Goal: Task Accomplishment & Management: Use online tool/utility

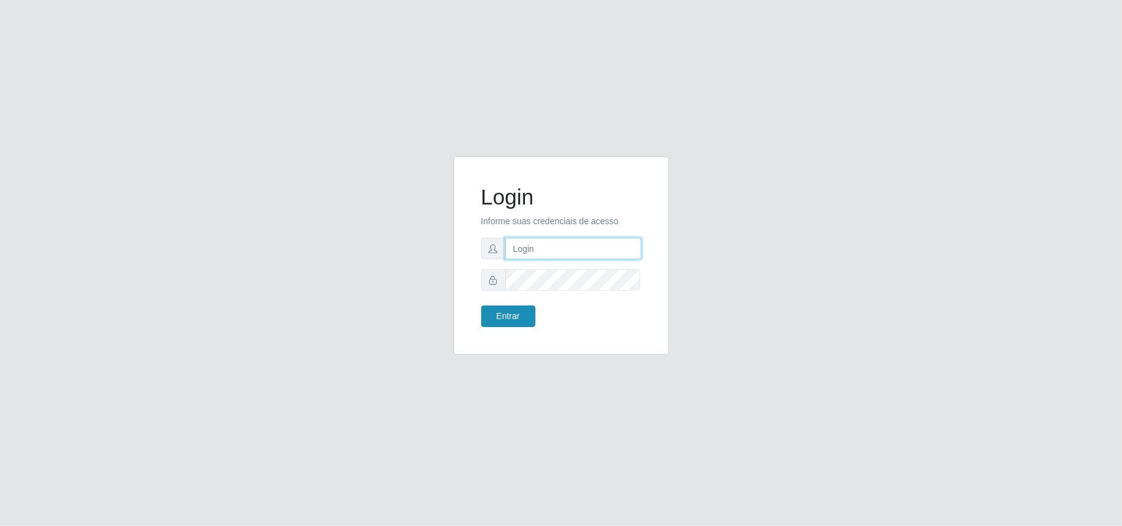
type input "marciel@bemaisb11"
click at [503, 309] on button "Entrar" at bounding box center [508, 317] width 54 height 22
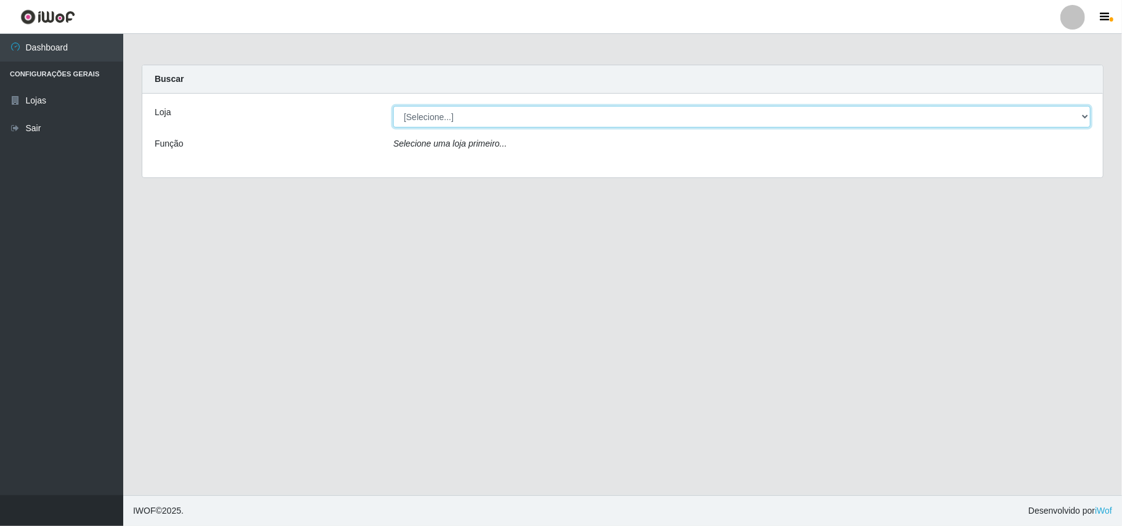
click at [515, 124] on select "[Selecione...] Bemais Supermercados - B11 Manaíra" at bounding box center [741, 117] width 697 height 22
select select "409"
click at [393, 106] on select "[Selecione...] Bemais Supermercados - B11 Manaíra" at bounding box center [741, 117] width 697 height 22
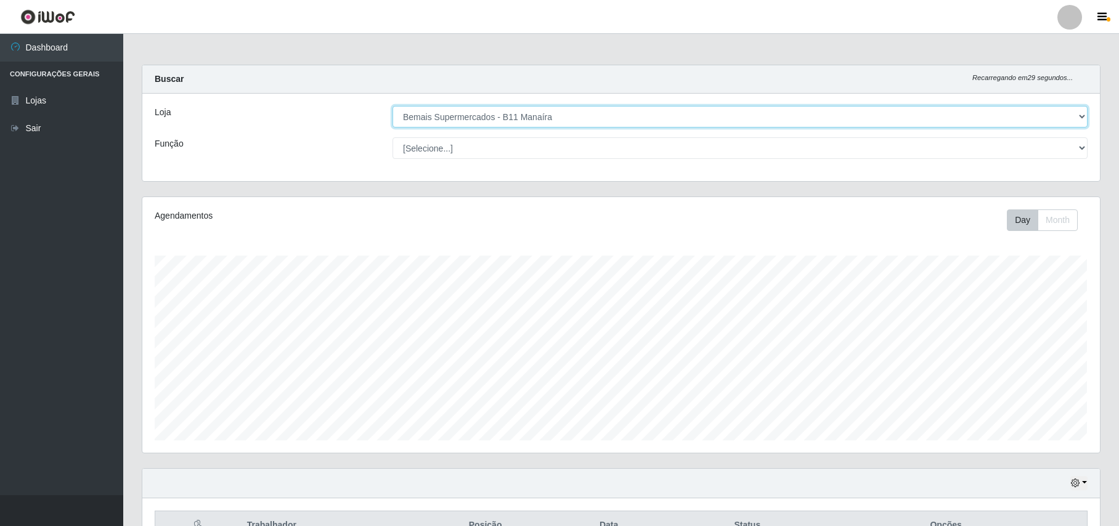
scroll to position [129, 0]
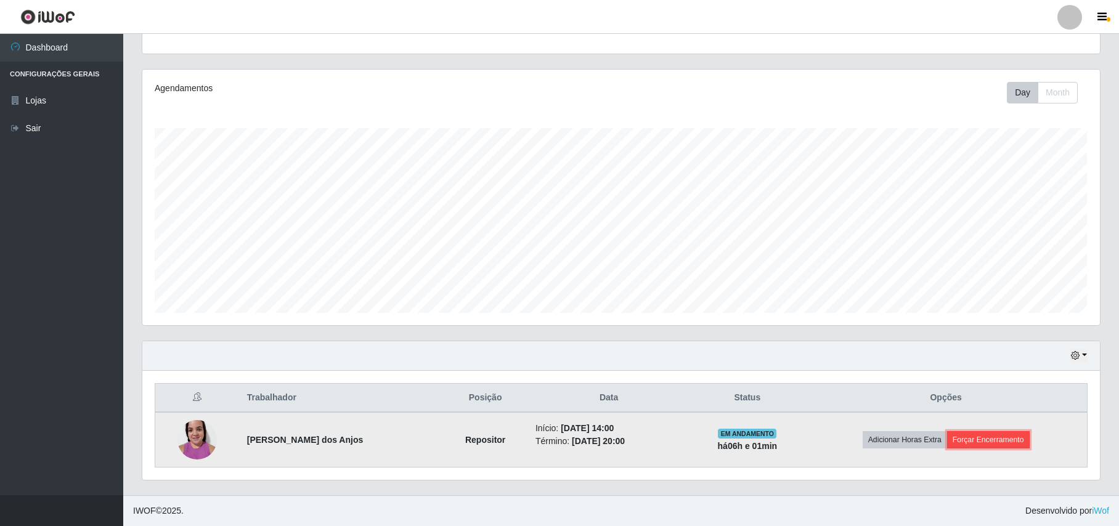
click at [1007, 442] on button "Forçar Encerramento" at bounding box center [988, 439] width 83 height 17
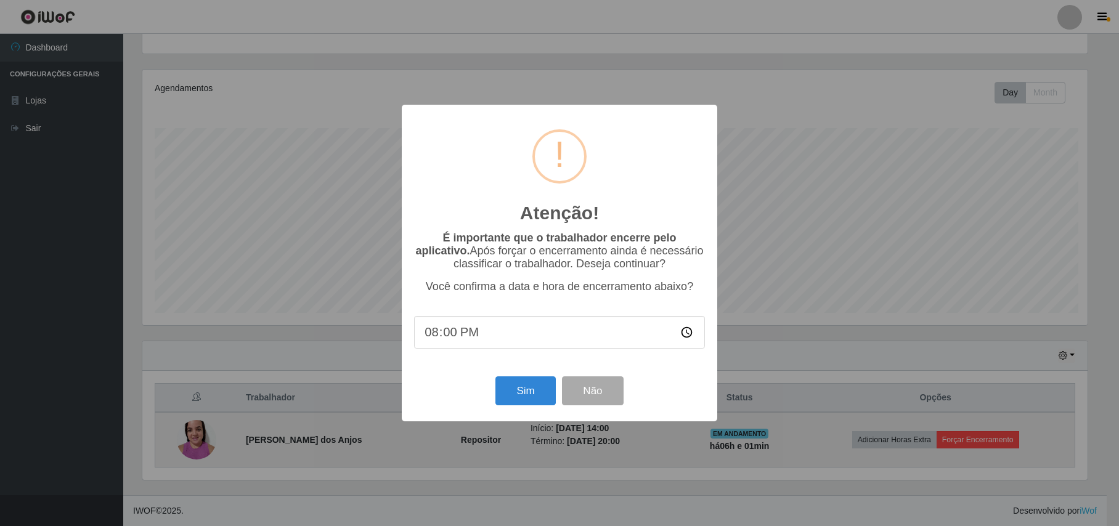
scroll to position [256, 948]
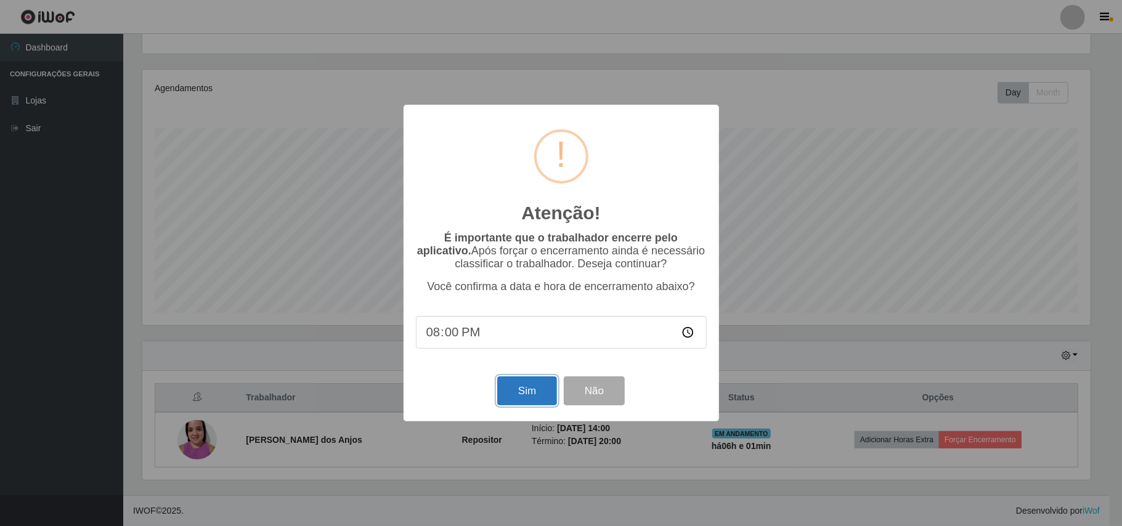
click at [535, 393] on button "Sim" at bounding box center [527, 390] width 60 height 29
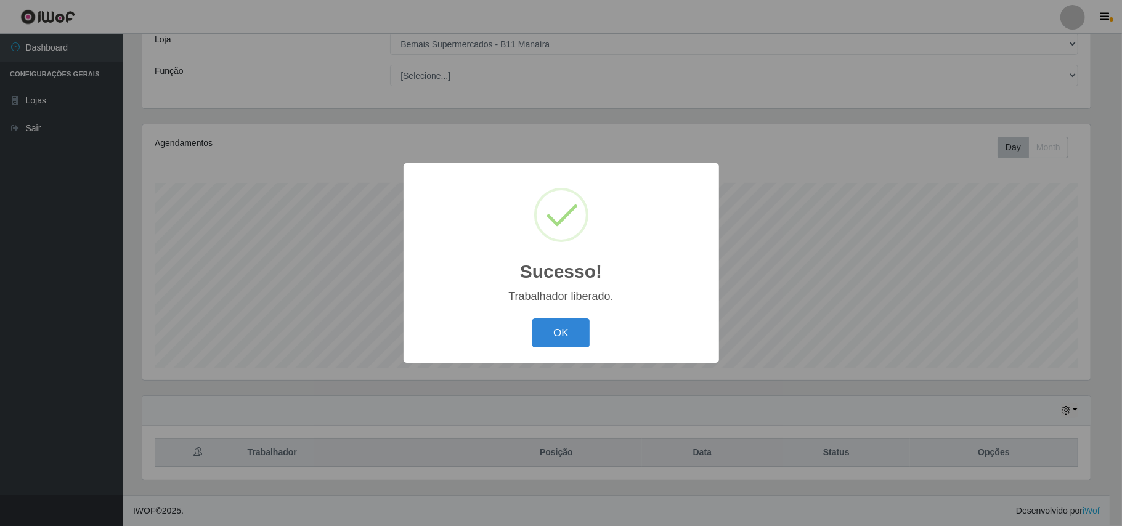
click at [532, 319] on button "OK" at bounding box center [560, 333] width 57 height 29
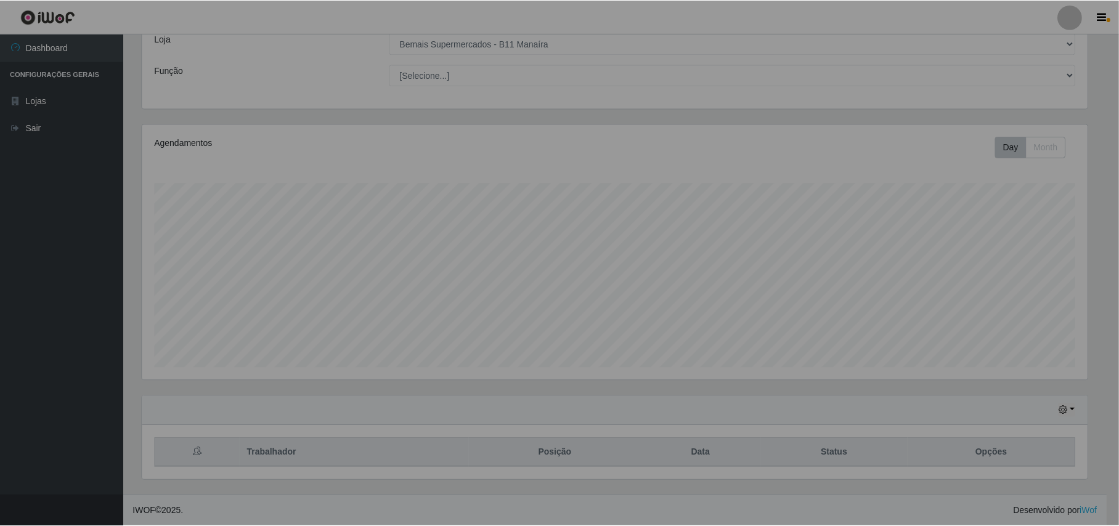
scroll to position [256, 957]
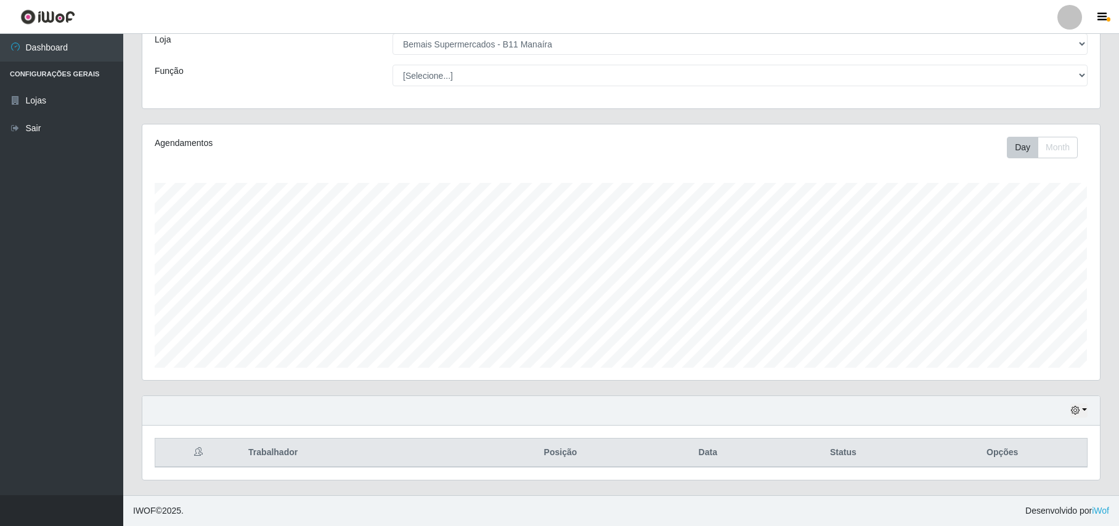
click at [498, 86] on div "Loja [Selecione...] Bemais Supermercados - B11 Manaíra Função [Selecione...] AS…" at bounding box center [620, 64] width 957 height 87
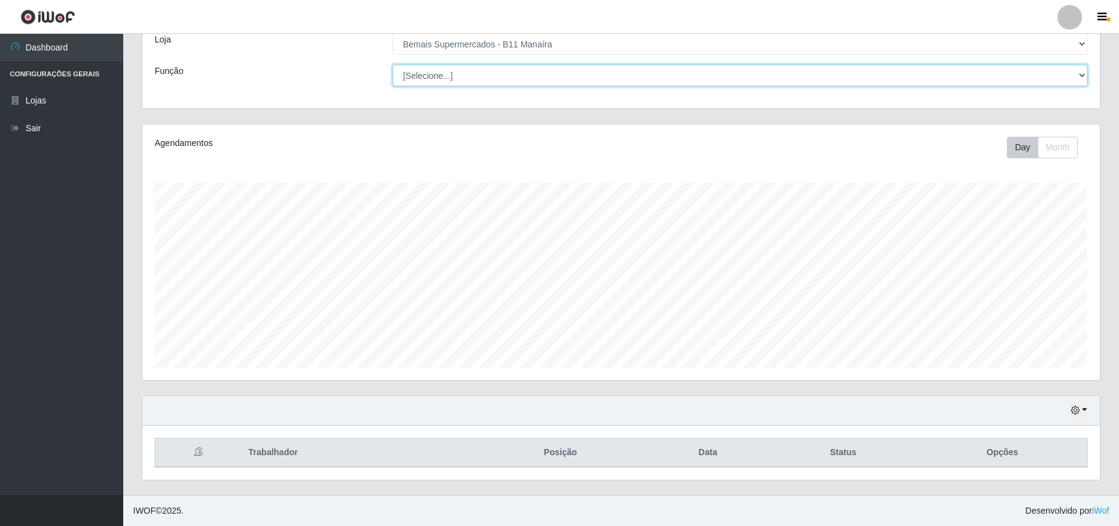
click at [491, 79] on select "[Selecione...] ASG ASG + ASG ++ Auxiliar de Estacionamento Auxiliar de Estacion…" at bounding box center [739, 76] width 695 height 22
click at [392, 65] on select "[Selecione...] ASG ASG + ASG ++ Auxiliar de Estacionamento Auxiliar de Estacion…" at bounding box center [739, 76] width 695 height 22
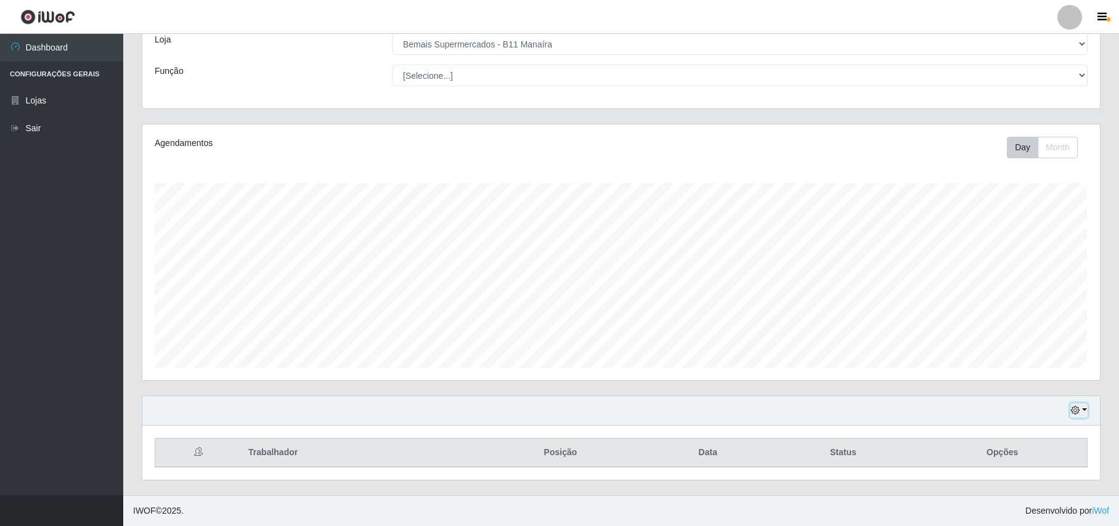
click at [1070, 410] on button "button" at bounding box center [1078, 411] width 17 height 14
click at [1063, 371] on button "1 Semana" at bounding box center [1038, 364] width 97 height 26
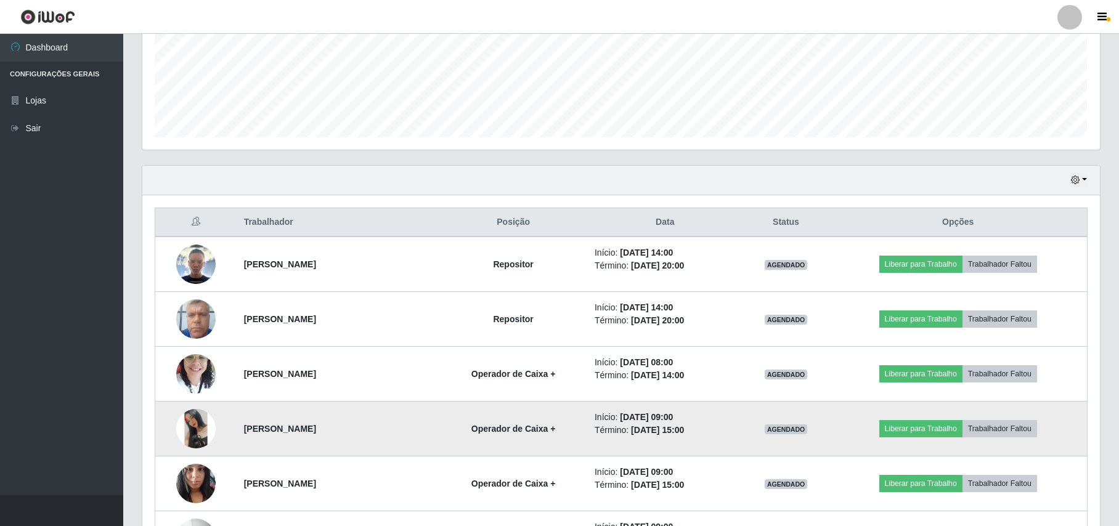
scroll to position [321, 0]
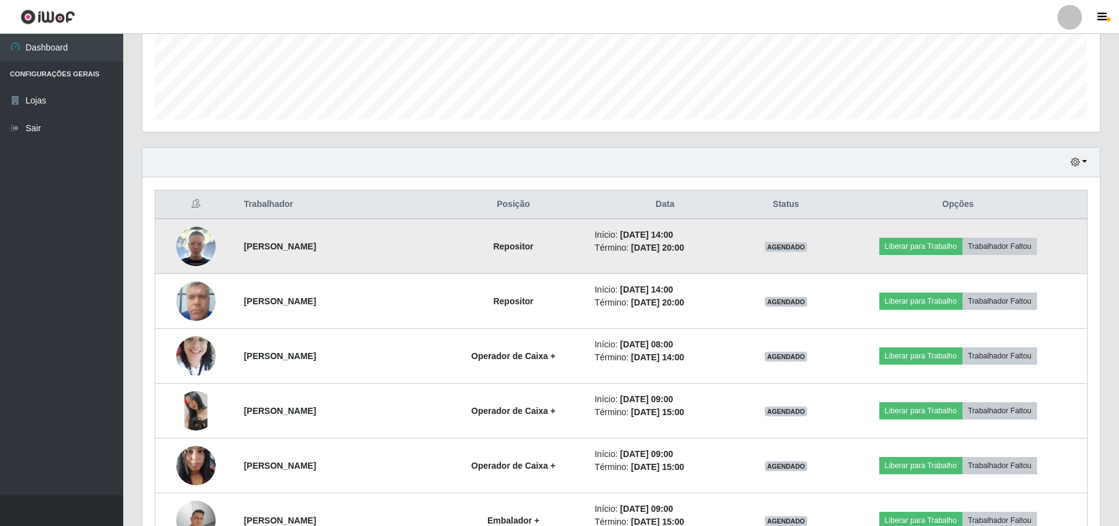
click at [189, 240] on img at bounding box center [195, 246] width 39 height 39
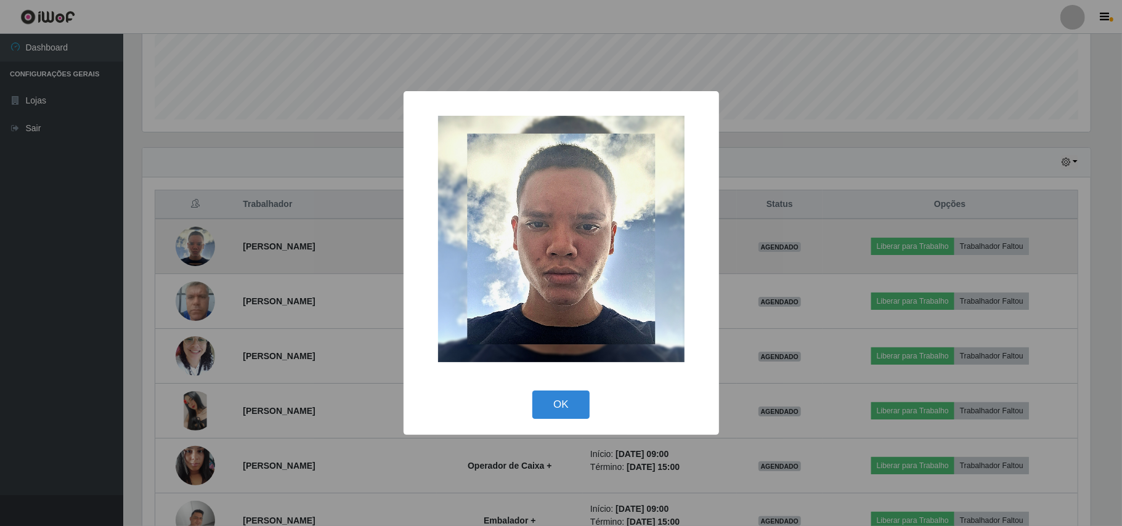
click at [189, 240] on div "× OK Cancel" at bounding box center [561, 263] width 1122 height 526
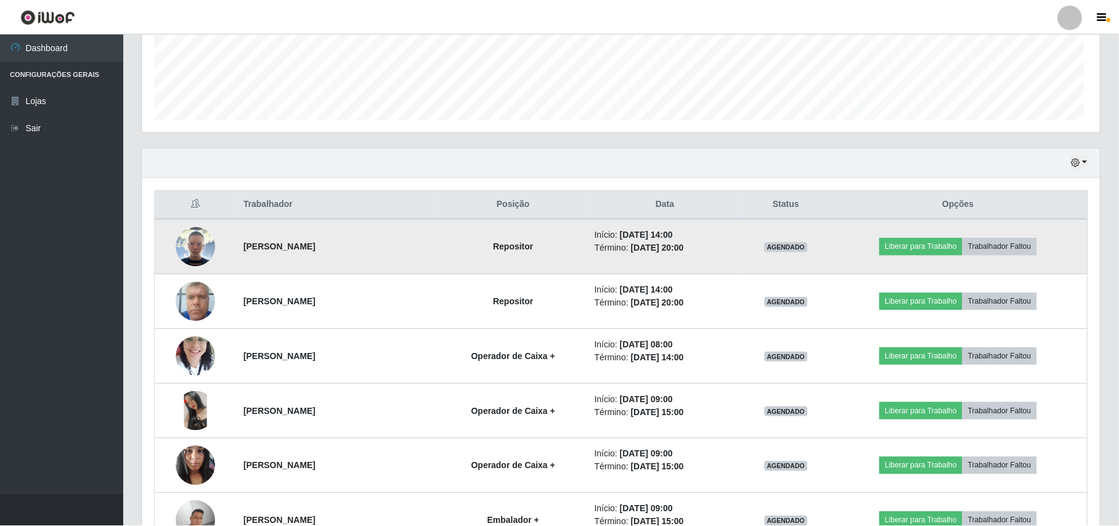
scroll to position [256, 957]
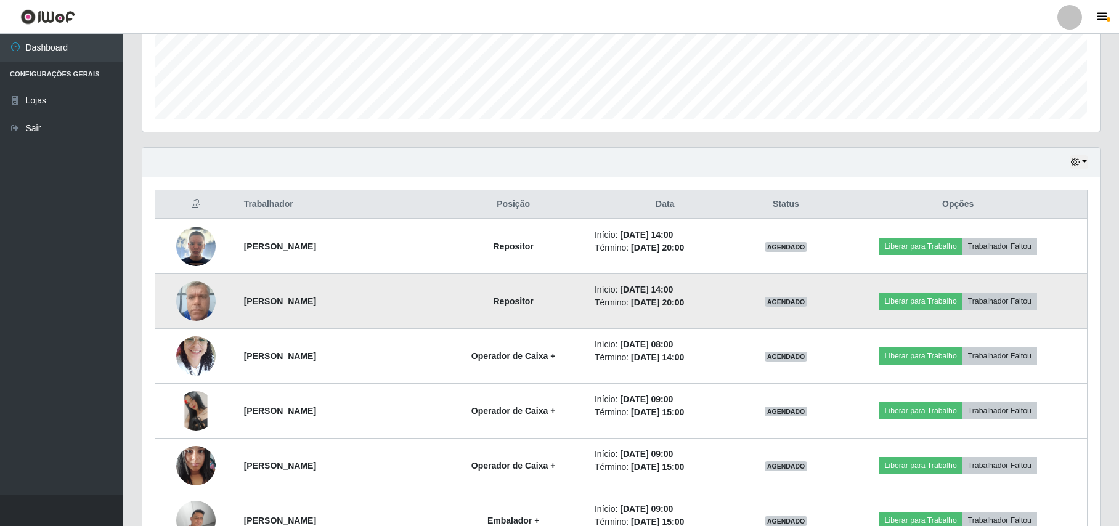
click at [197, 319] on img at bounding box center [195, 301] width 39 height 52
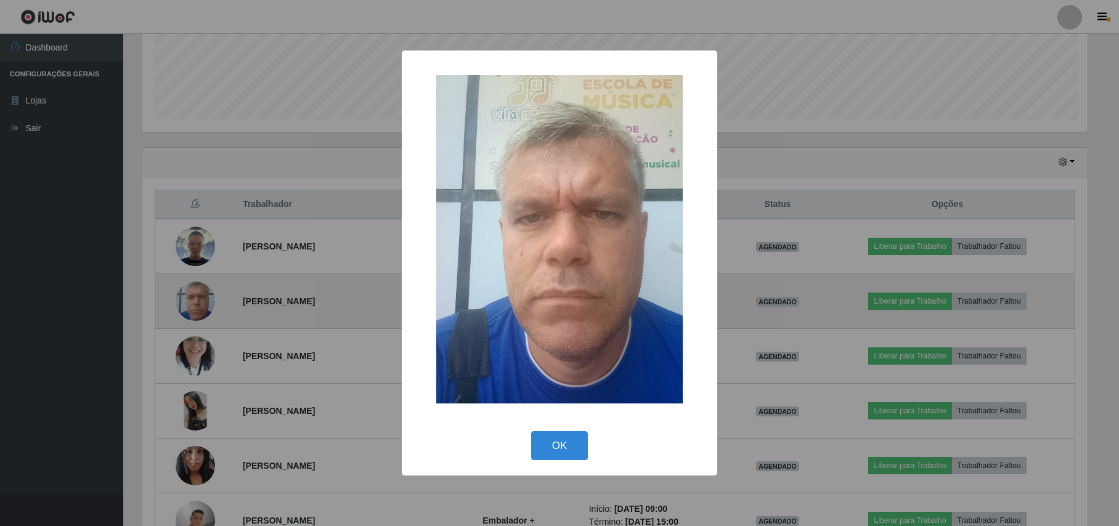
scroll to position [256, 948]
click at [197, 319] on div "× OK Cancel" at bounding box center [561, 263] width 1122 height 526
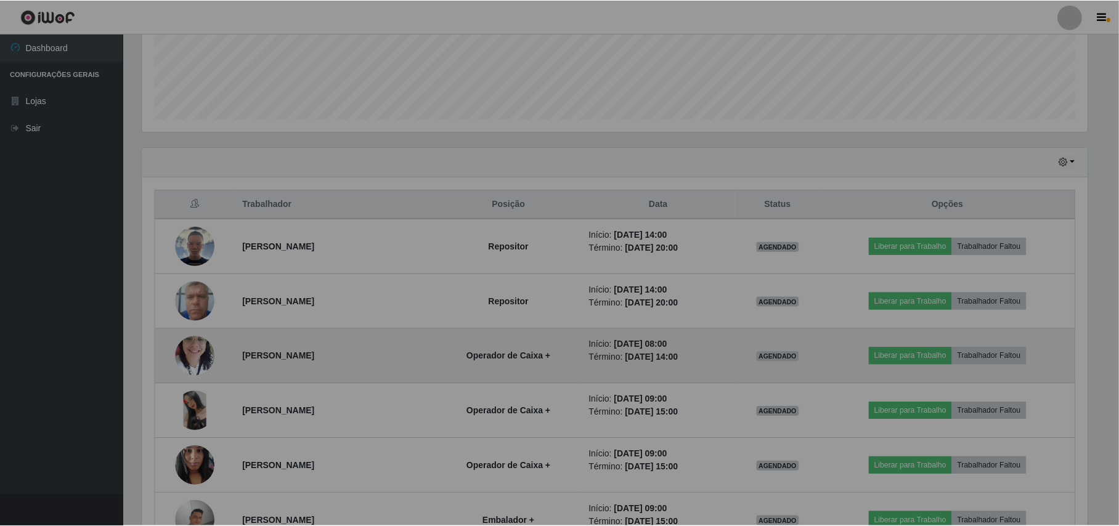
scroll to position [256, 957]
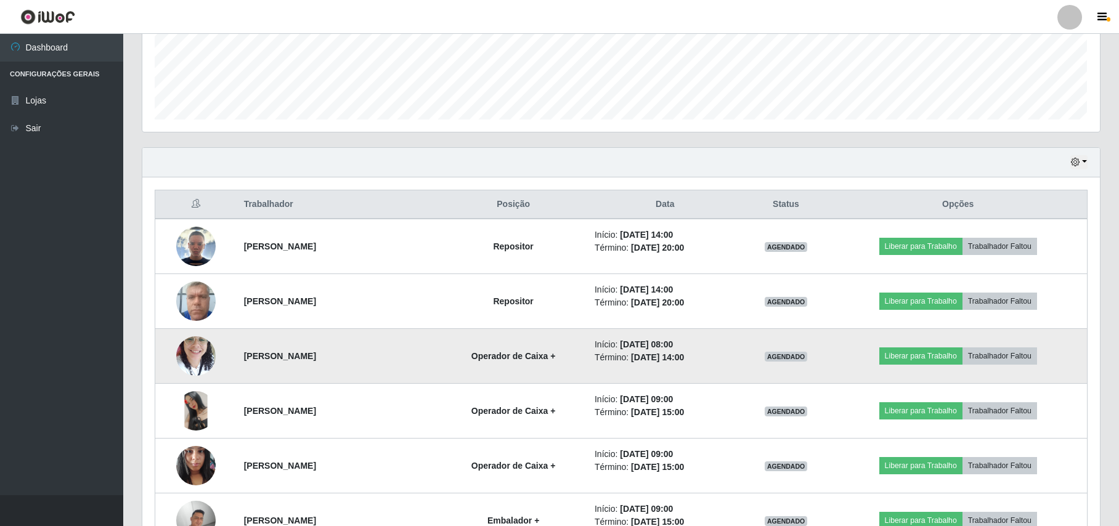
click at [203, 357] on img at bounding box center [195, 356] width 39 height 52
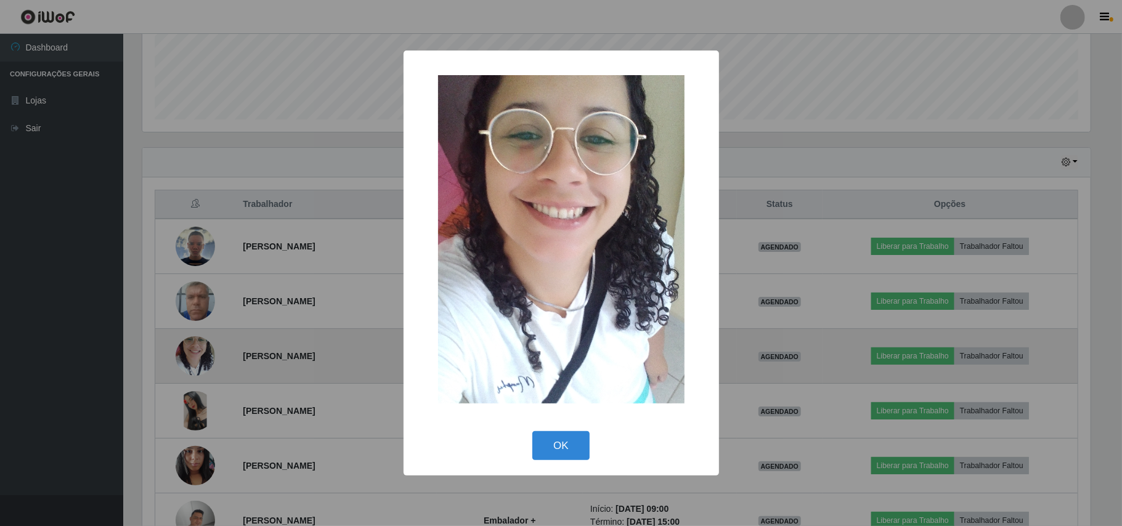
click at [203, 357] on div "× OK Cancel" at bounding box center [561, 263] width 1122 height 526
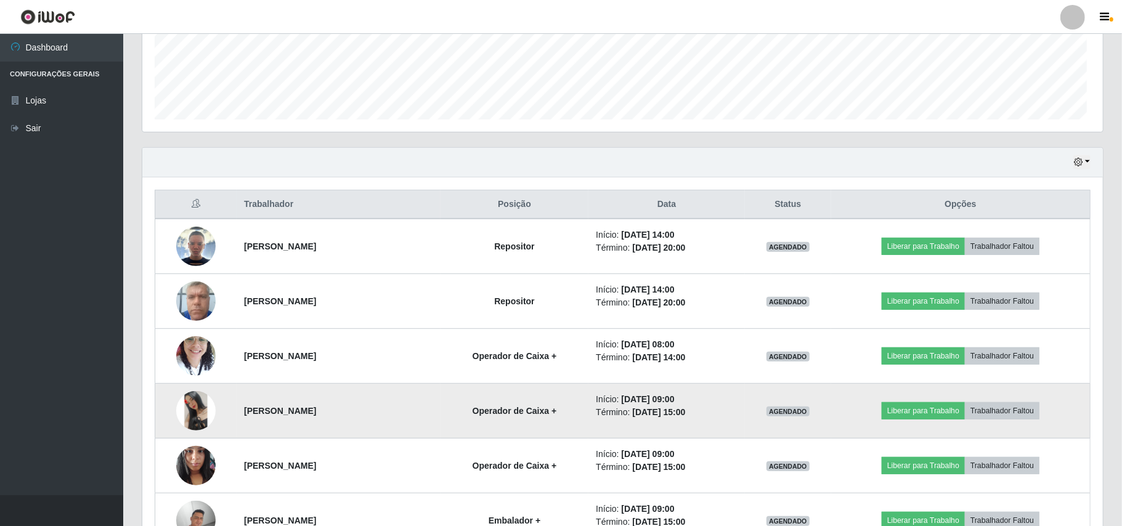
scroll to position [256, 957]
click at [195, 402] on img at bounding box center [195, 410] width 39 height 39
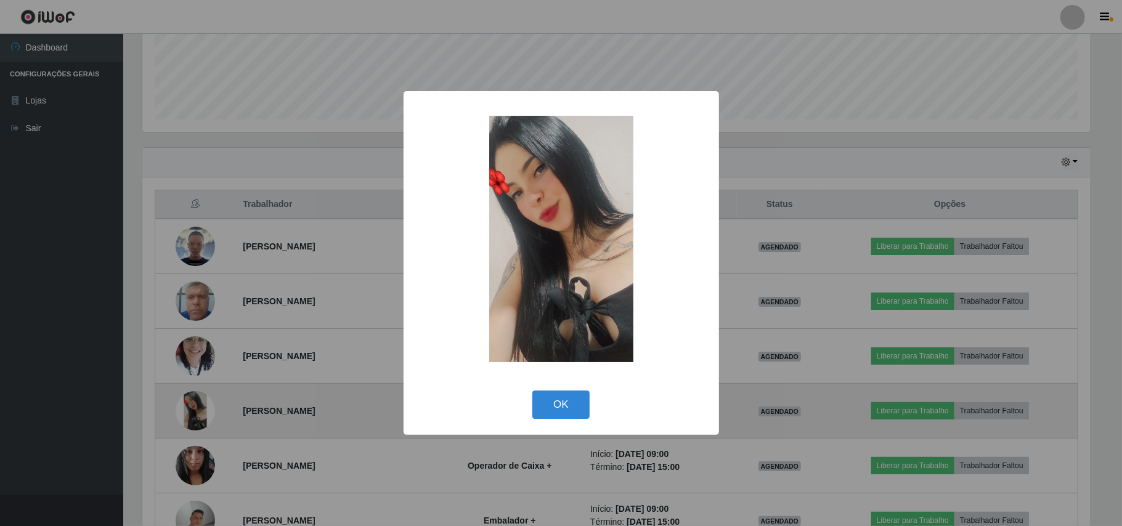
click at [195, 402] on div "× OK Cancel" at bounding box center [561, 263] width 1122 height 526
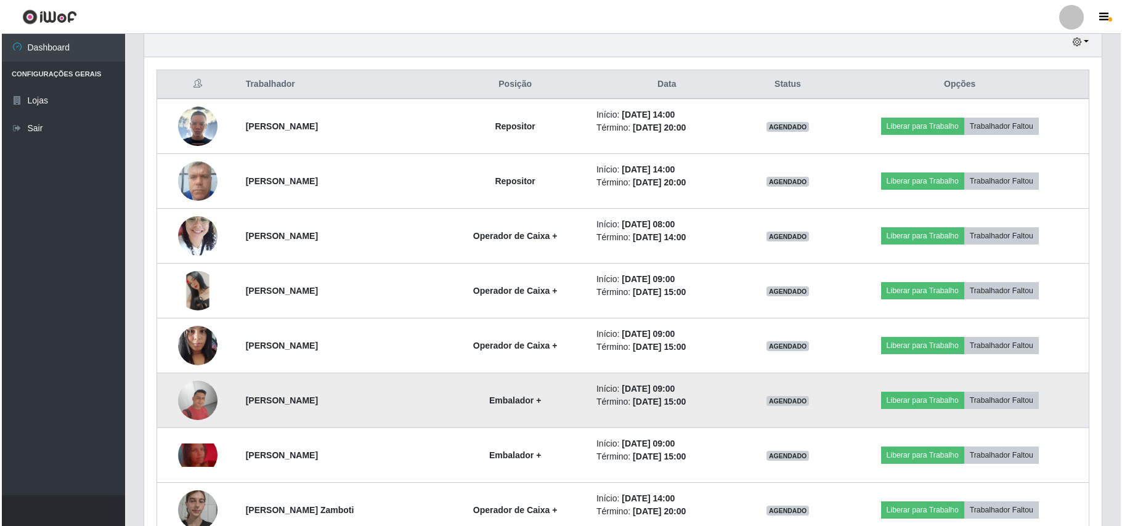
scroll to position [485, 0]
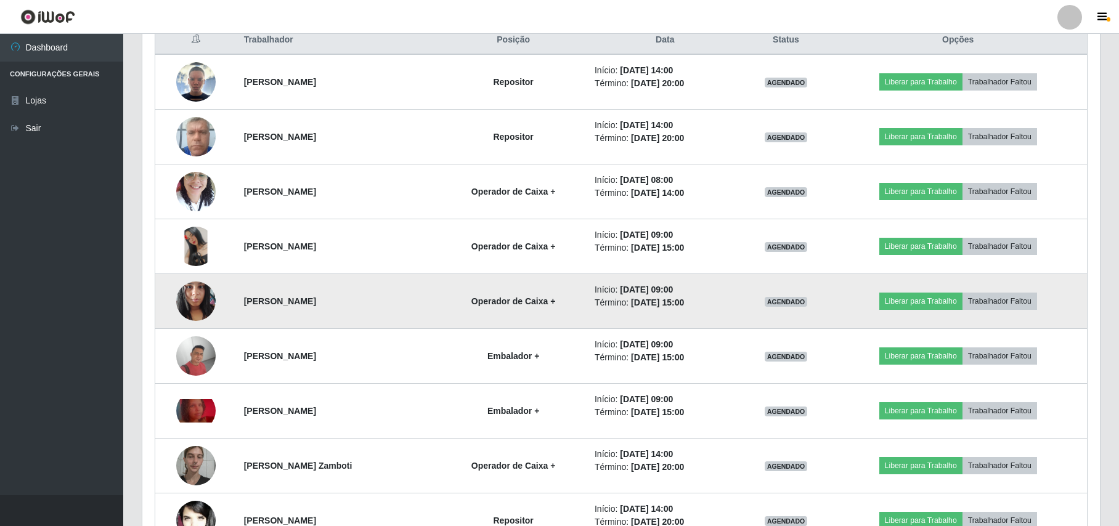
click at [203, 311] on img at bounding box center [195, 301] width 39 height 52
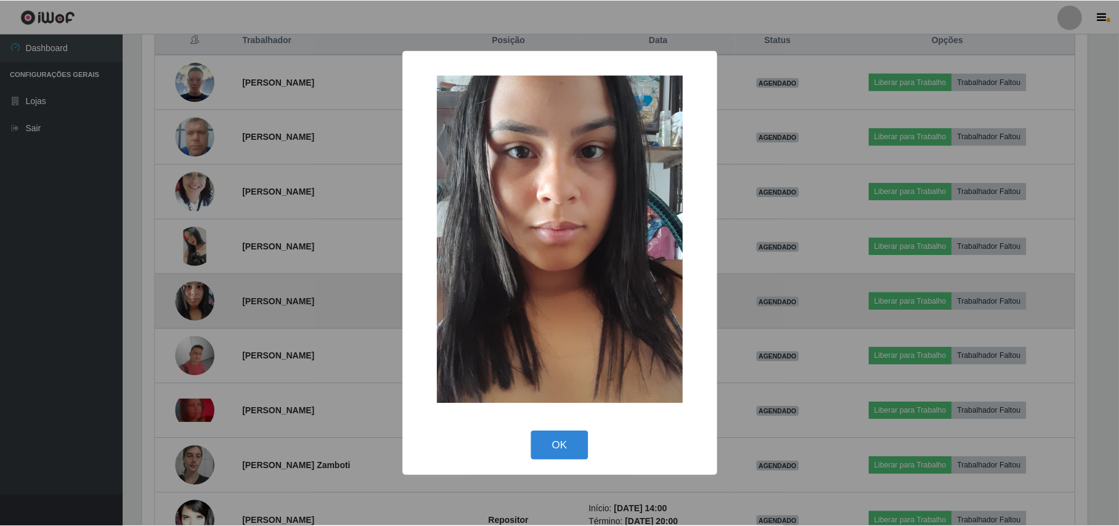
scroll to position [256, 948]
click at [203, 311] on div "× OK Cancel" at bounding box center [561, 263] width 1122 height 526
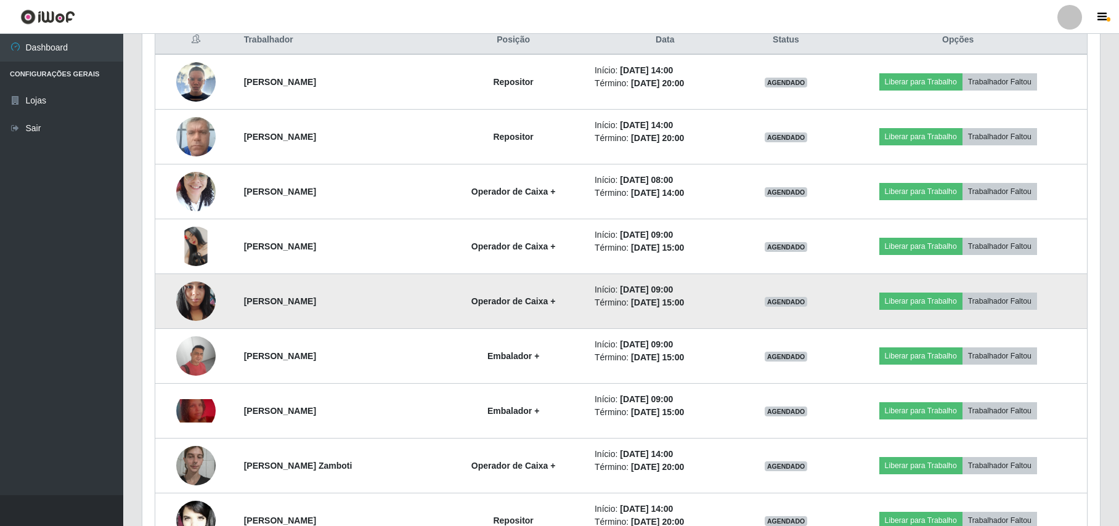
scroll to position [256, 957]
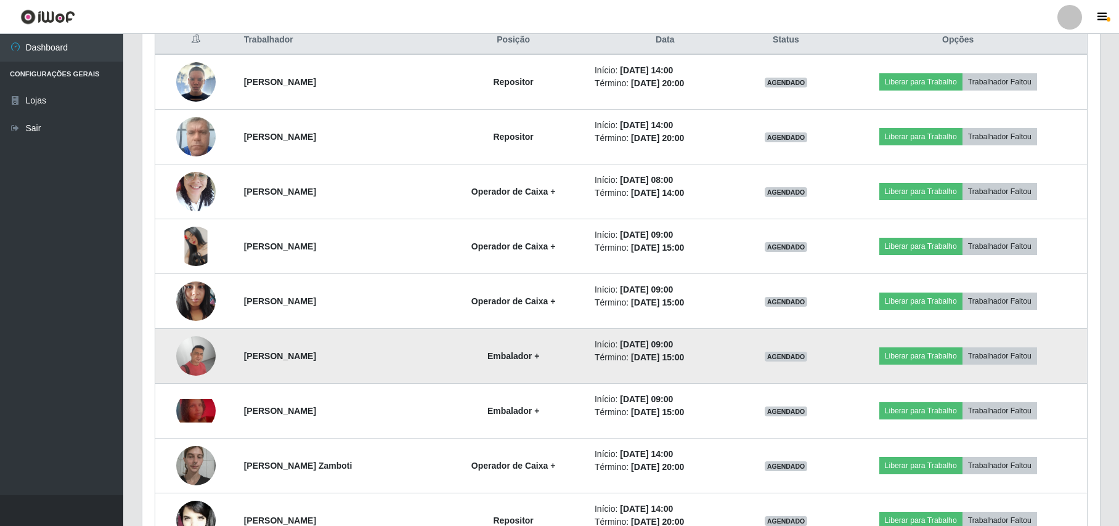
click at [198, 375] on img at bounding box center [195, 355] width 39 height 39
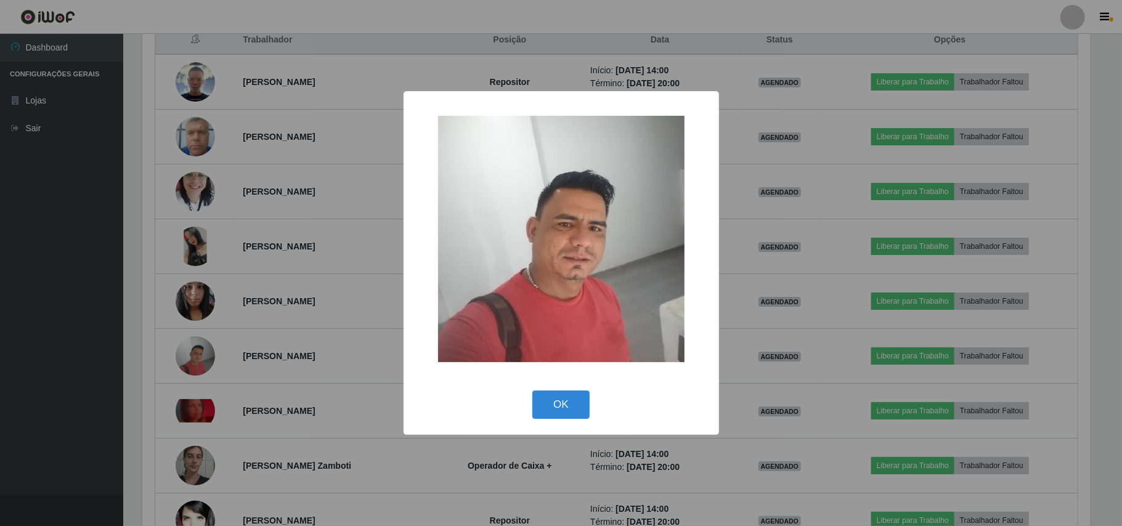
click at [197, 375] on div "× OK Cancel" at bounding box center [561, 263] width 1122 height 526
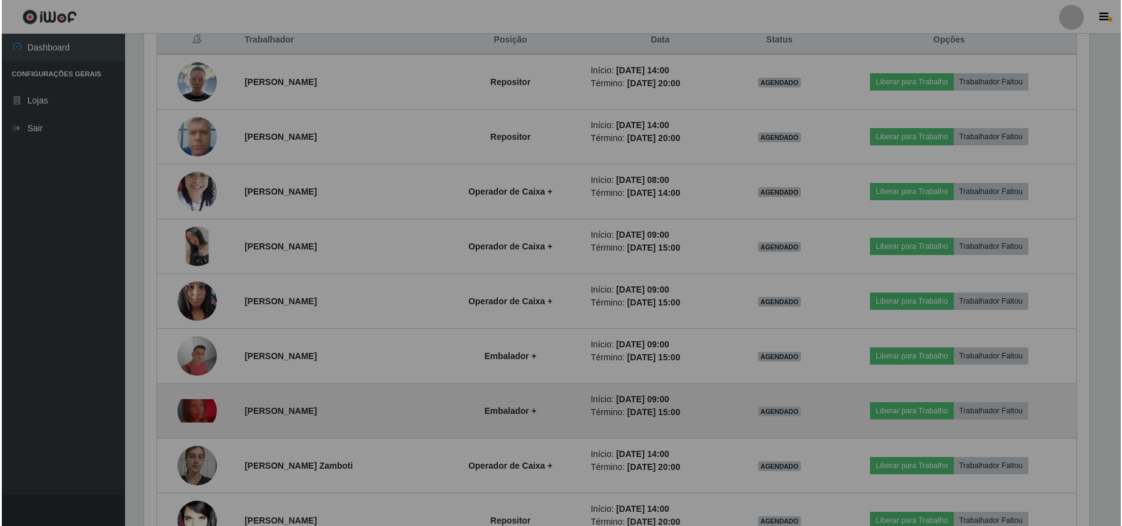
scroll to position [256, 957]
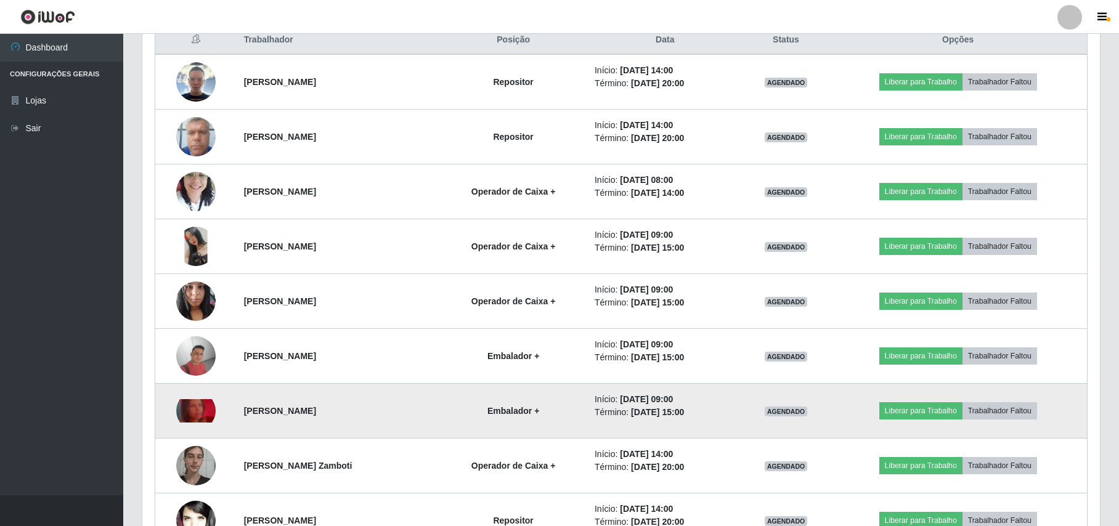
click at [195, 414] on img at bounding box center [195, 411] width 39 height 24
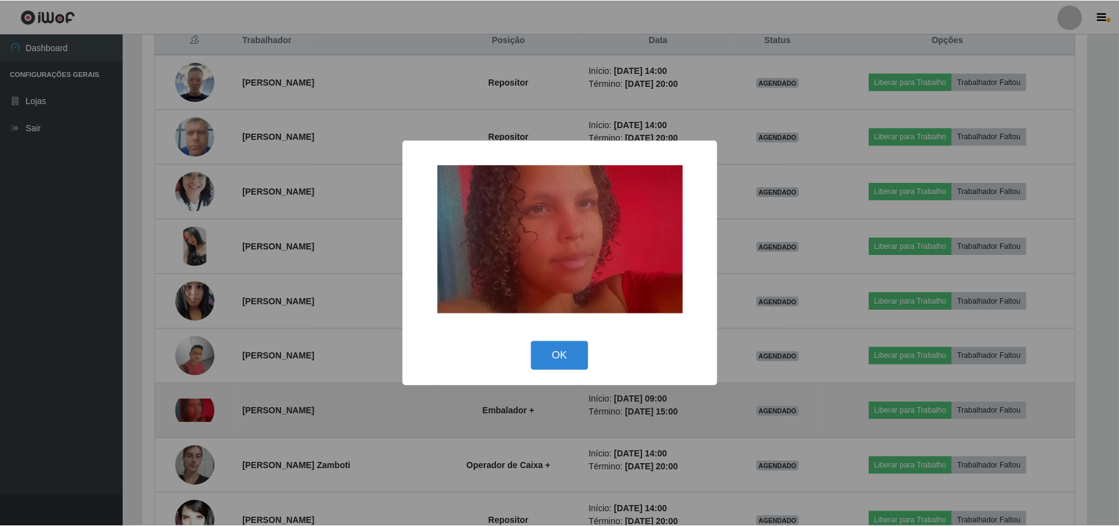
scroll to position [256, 948]
click at [195, 414] on div "× OK Cancel" at bounding box center [561, 263] width 1122 height 526
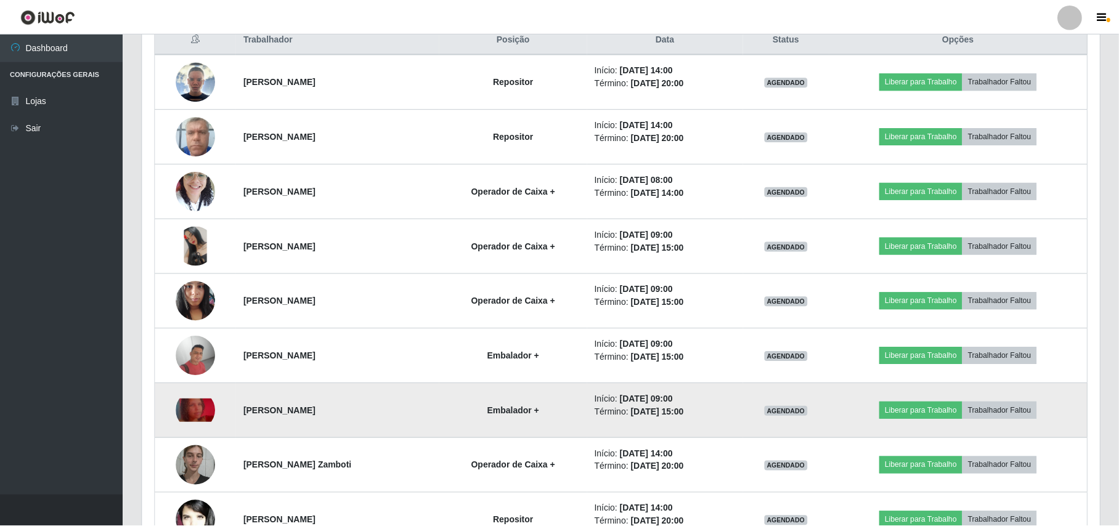
scroll to position [0, 0]
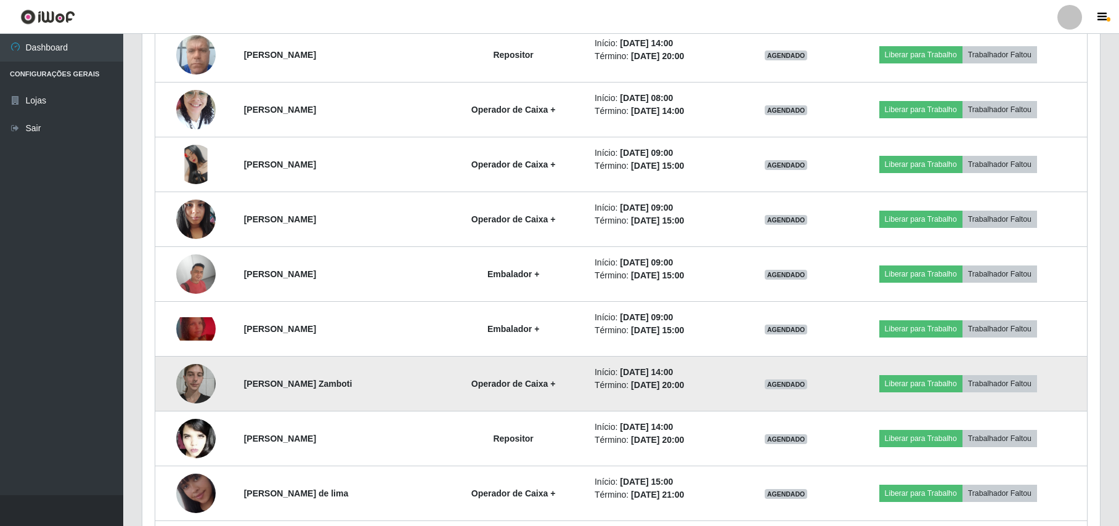
click at [193, 412] on td at bounding box center [195, 384] width 81 height 55
click at [196, 403] on img at bounding box center [195, 383] width 39 height 52
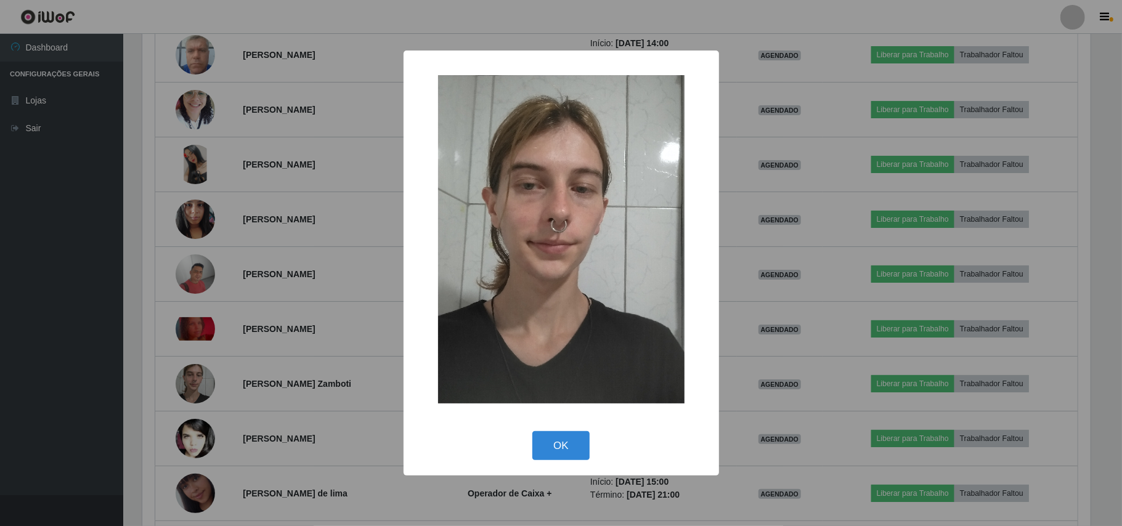
click at [192, 417] on div "× OK Cancel" at bounding box center [561, 263] width 1122 height 526
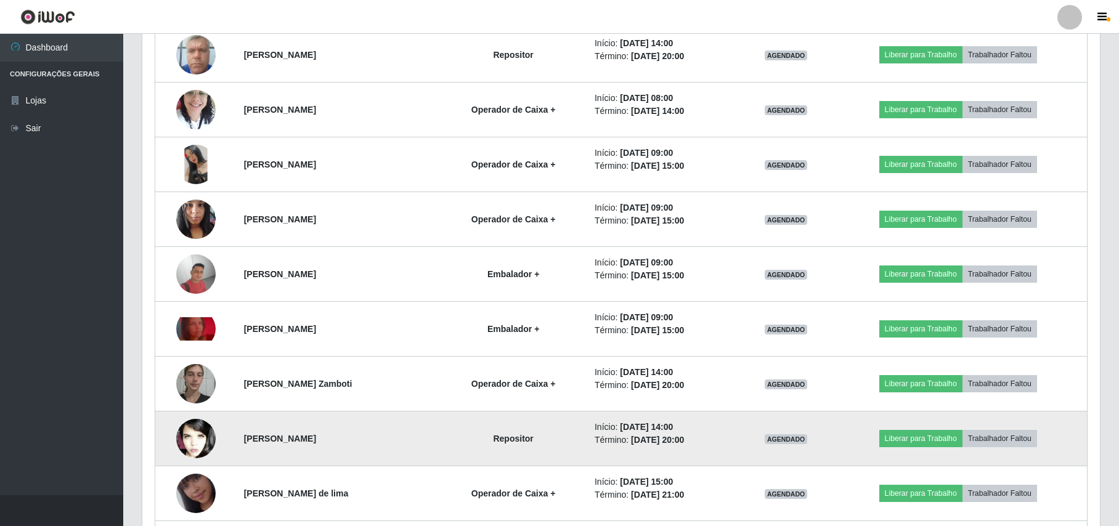
click at [190, 441] on img at bounding box center [195, 439] width 39 height 60
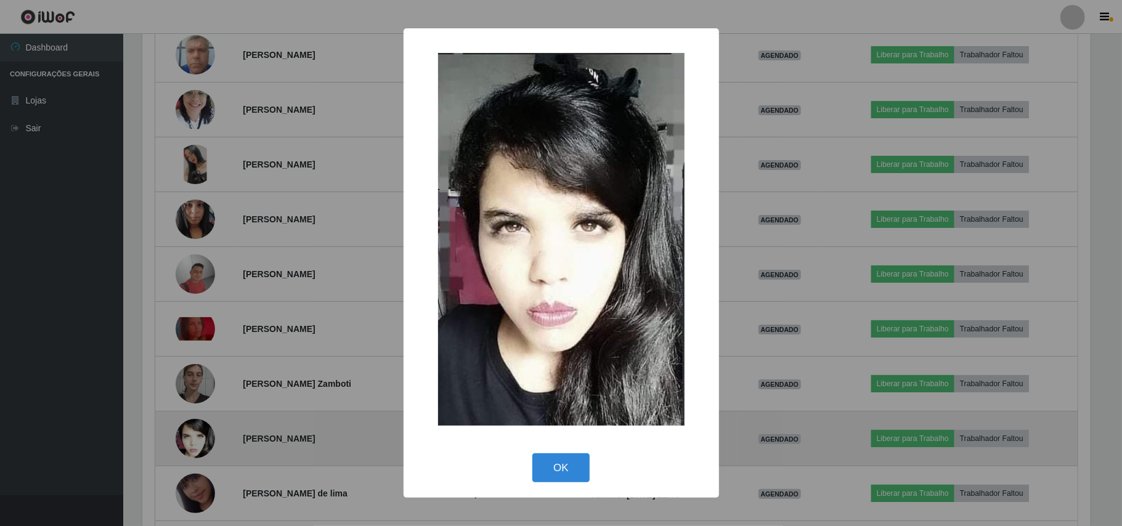
click at [190, 441] on div "× OK Cancel" at bounding box center [561, 263] width 1122 height 526
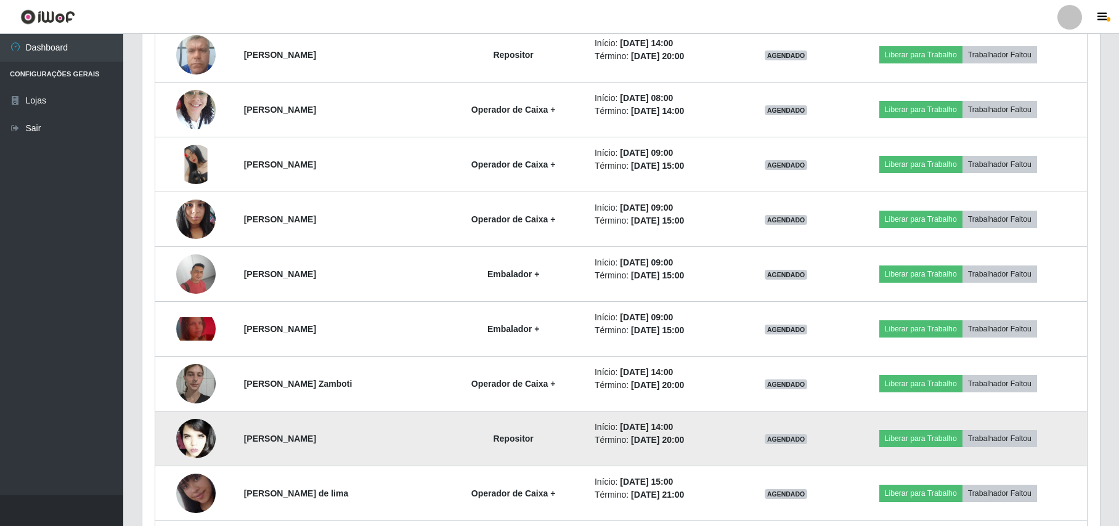
click at [190, 441] on img at bounding box center [195, 439] width 39 height 60
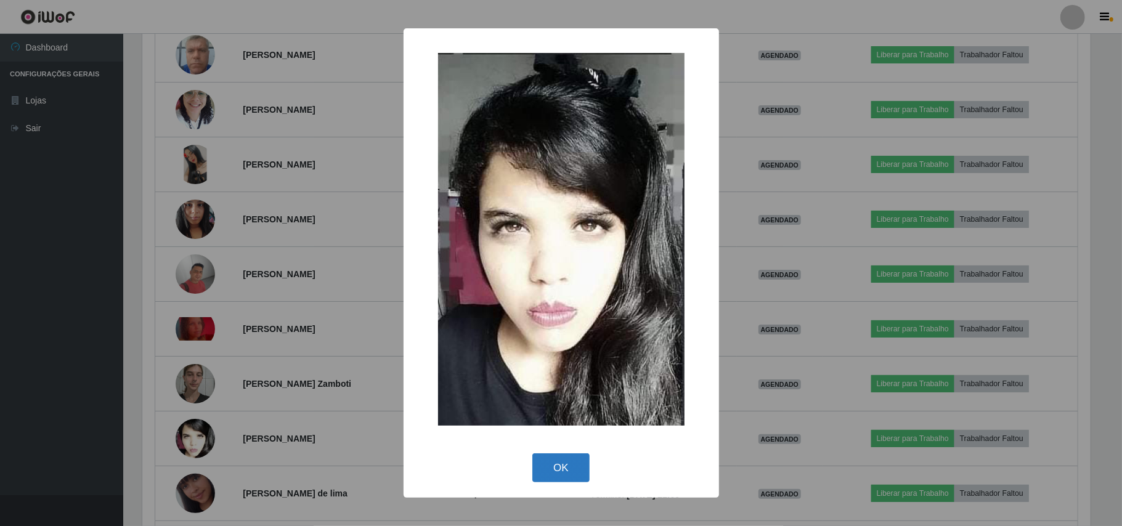
click at [556, 477] on button "OK" at bounding box center [560, 467] width 57 height 29
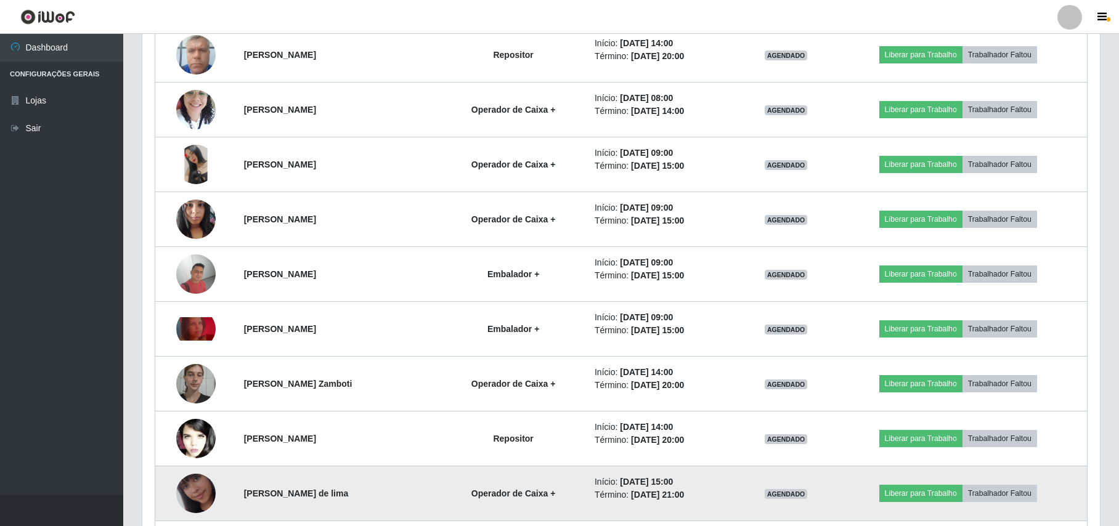
click at [200, 497] on img at bounding box center [195, 493] width 39 height 70
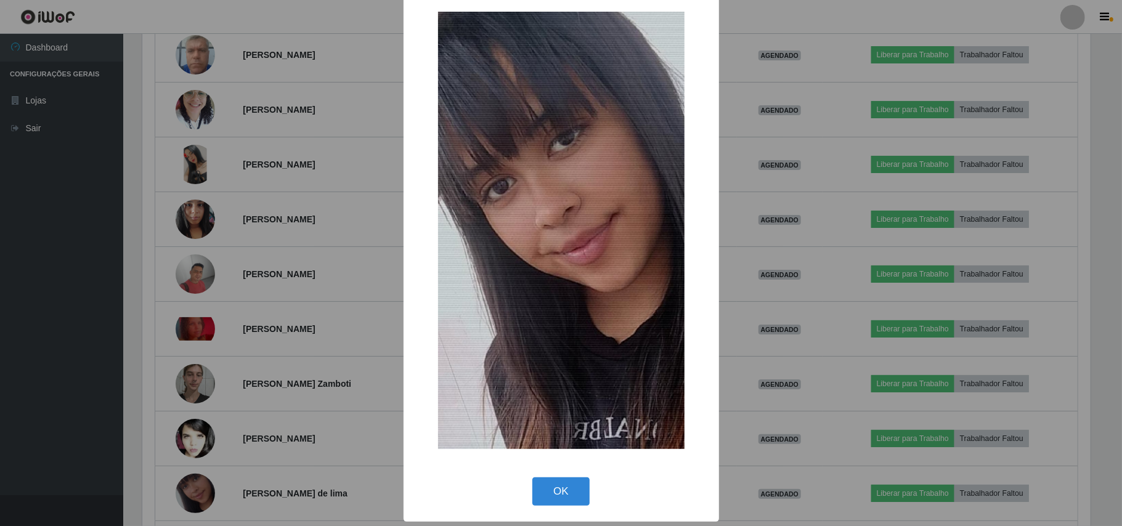
click at [555, 506] on div "OK Cancel" at bounding box center [561, 491] width 291 height 35
drag, startPoint x: 562, startPoint y: 471, endPoint x: 563, endPoint y: 498, distance: 27.8
click at [563, 471] on div "× OK Cancel" at bounding box center [561, 254] width 315 height 535
click at [563, 499] on button "OK" at bounding box center [560, 491] width 57 height 29
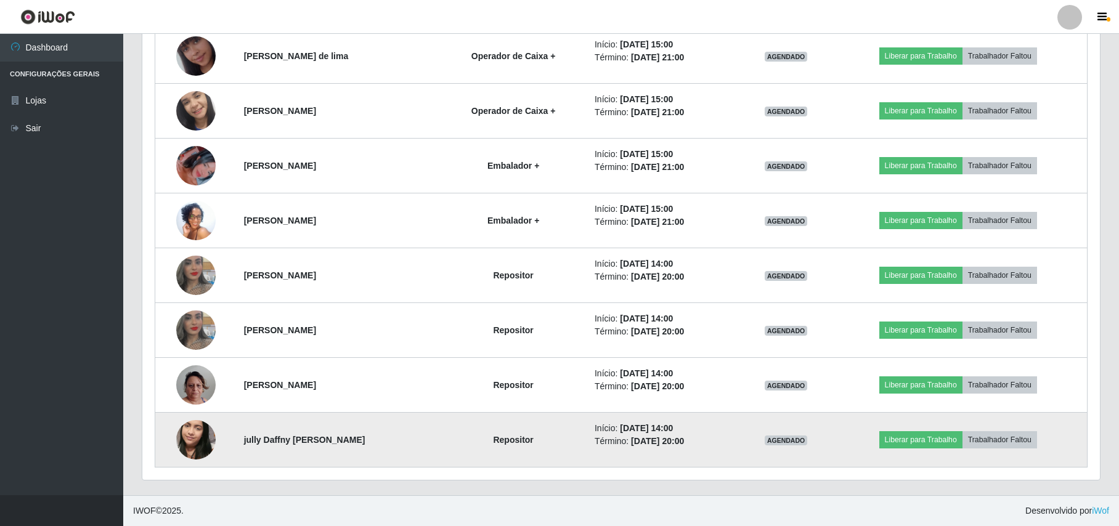
click at [190, 421] on img at bounding box center [195, 440] width 39 height 70
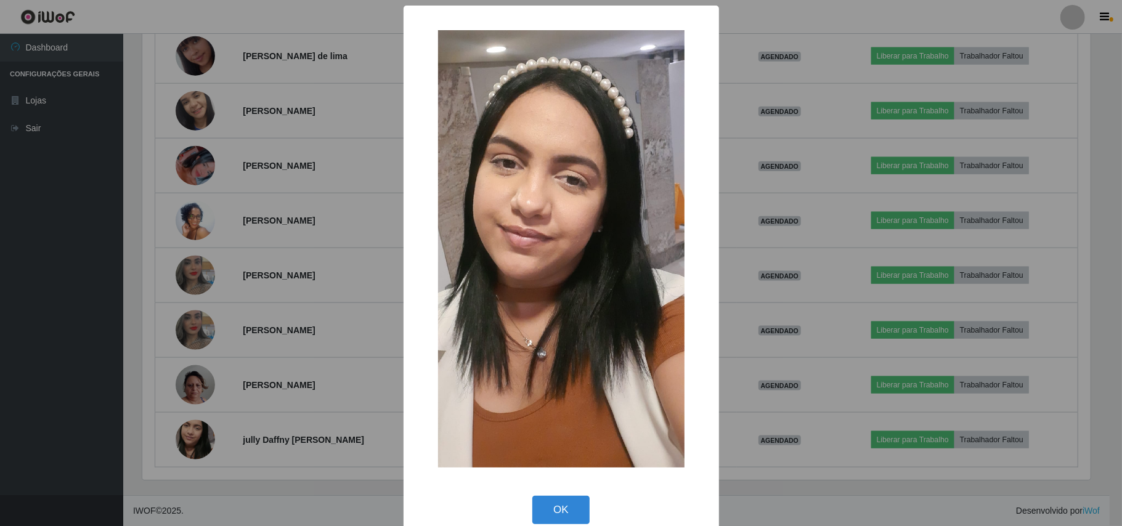
click at [195, 437] on div "× OK Cancel" at bounding box center [561, 263] width 1122 height 526
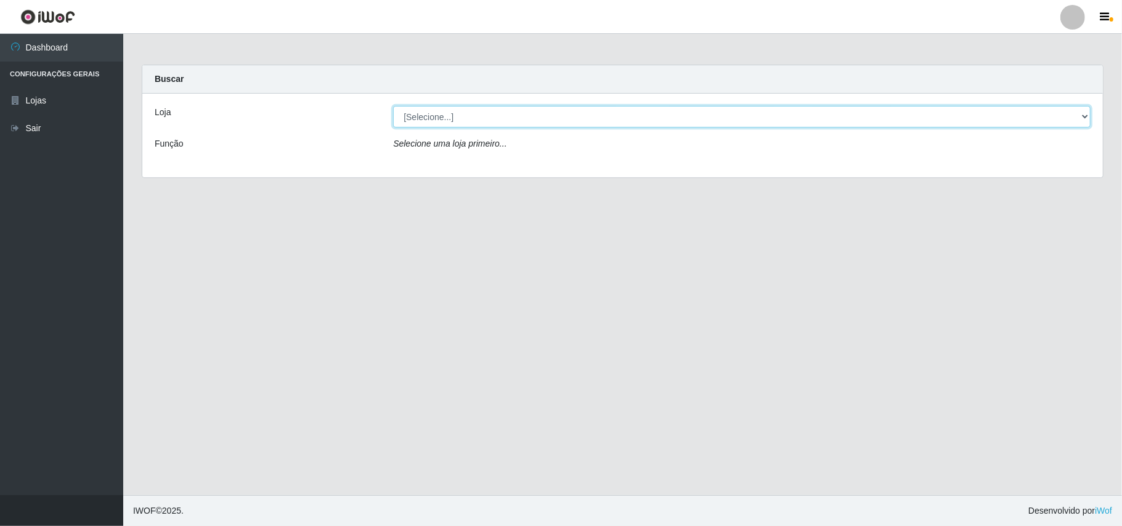
click at [486, 126] on select "[Selecione...] Bemais Supermercados - B11 Manaíra" at bounding box center [741, 117] width 697 height 22
select select "409"
click at [393, 106] on select "[Selecione...] Bemais Supermercados - B11 Manaíra" at bounding box center [741, 117] width 697 height 22
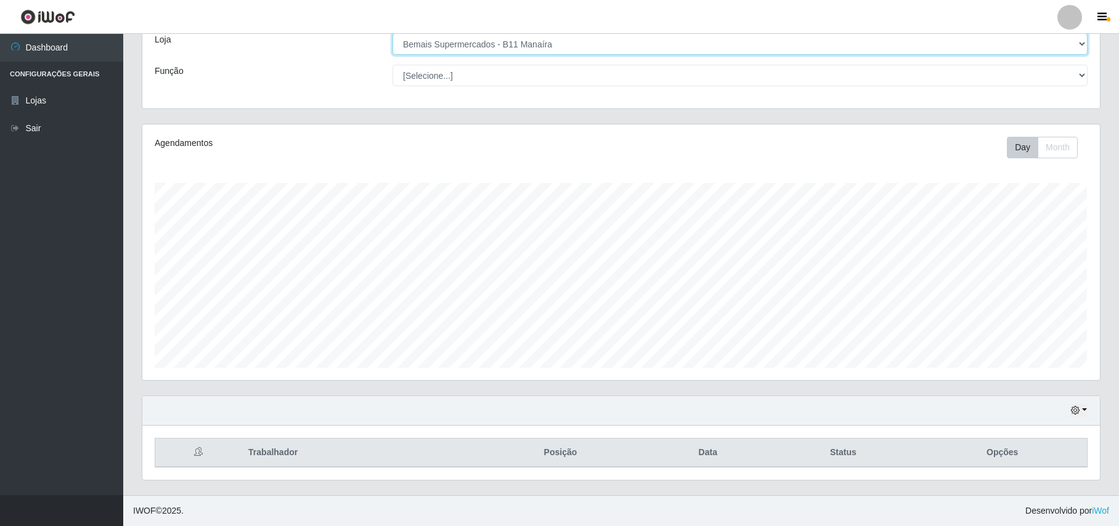
scroll to position [75, 0]
click at [1077, 402] on div "Hoje 1 dia 3 dias 1 Semana Não encerrados" at bounding box center [620, 411] width 957 height 30
click at [1061, 407] on div "Hoje 1 dia 3 dias 1 Semana Não encerrados" at bounding box center [620, 411] width 957 height 30
click at [1067, 407] on div "Hoje 1 dia 3 dias 1 Semana Não encerrados" at bounding box center [620, 411] width 957 height 30
click at [1071, 406] on icon "button" at bounding box center [1075, 410] width 9 height 9
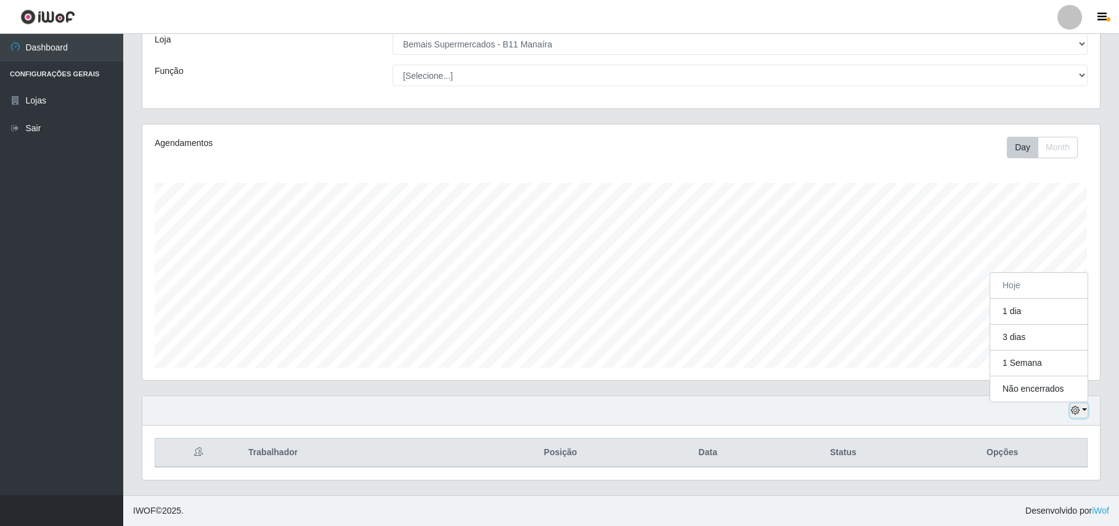
scroll to position [256, 957]
click at [1025, 315] on button "1 dia" at bounding box center [1038, 312] width 97 height 26
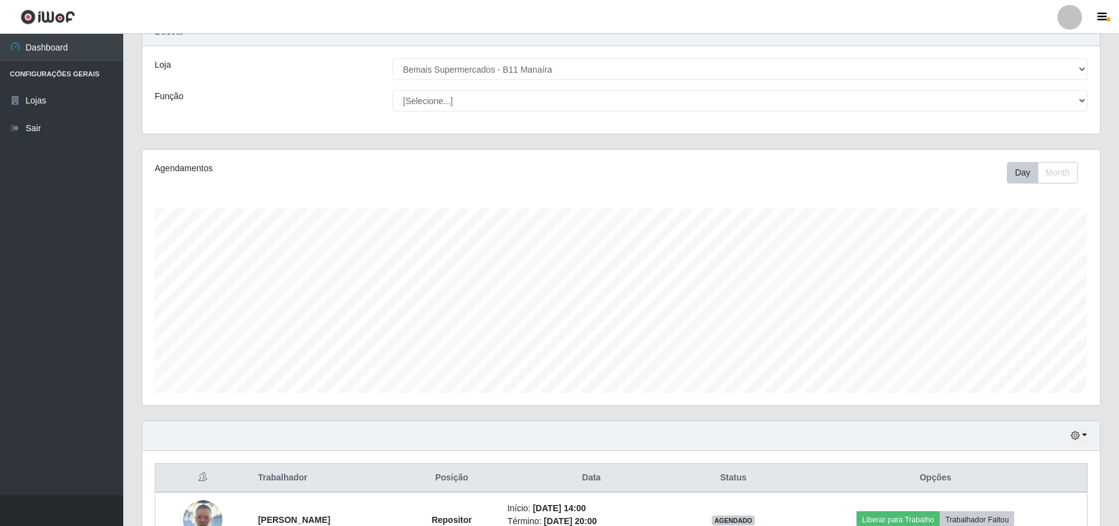
scroll to position [0, 0]
